Goal: Information Seeking & Learning: Learn about a topic

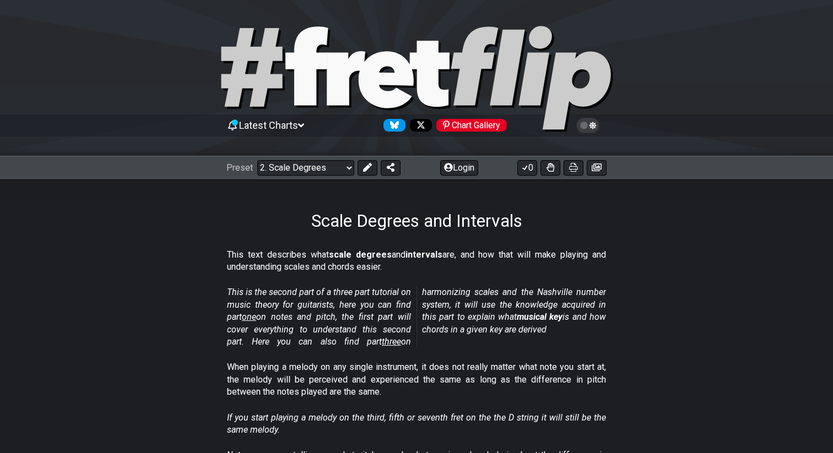
select select "/scale-degrees-and-intervals"
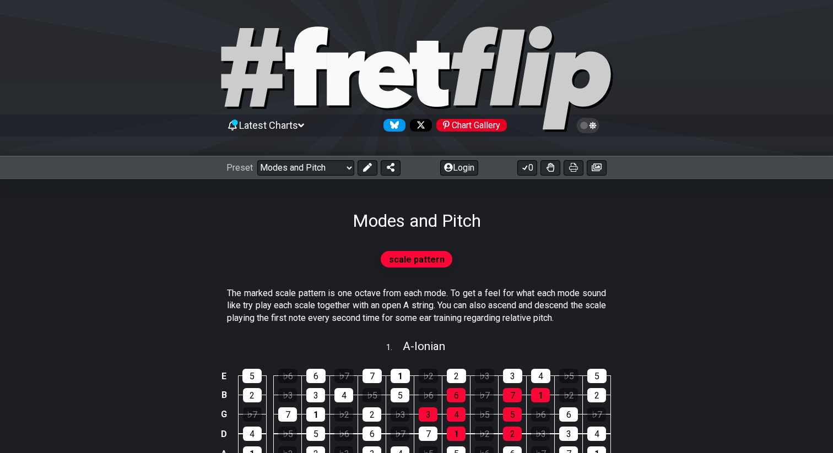
select select "/modes-and-relative-pitch"
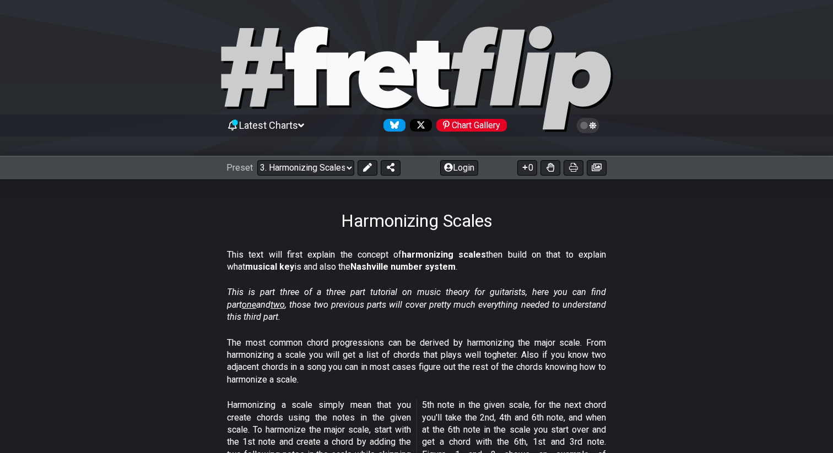
select select "/harmonizing-scales"
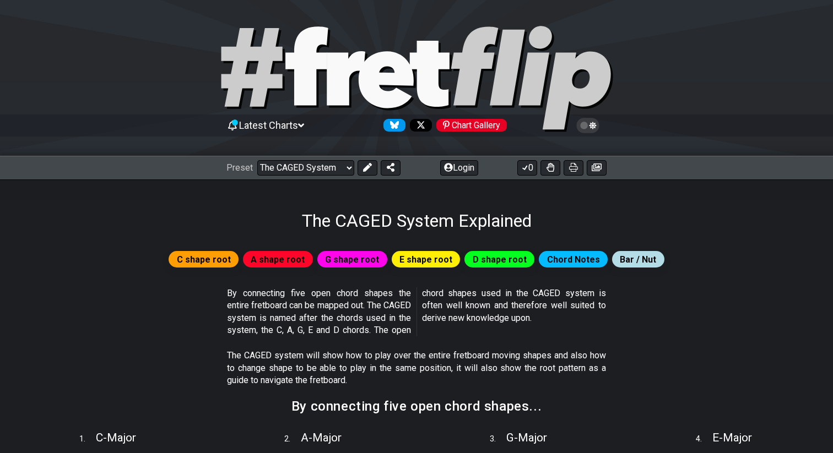
select select "/the-caged-system"
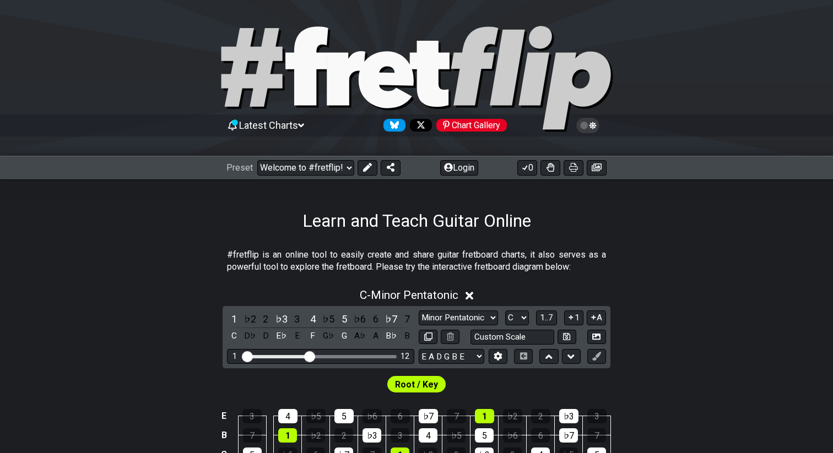
select select "C"
